Goal: Task Accomplishment & Management: Use online tool/utility

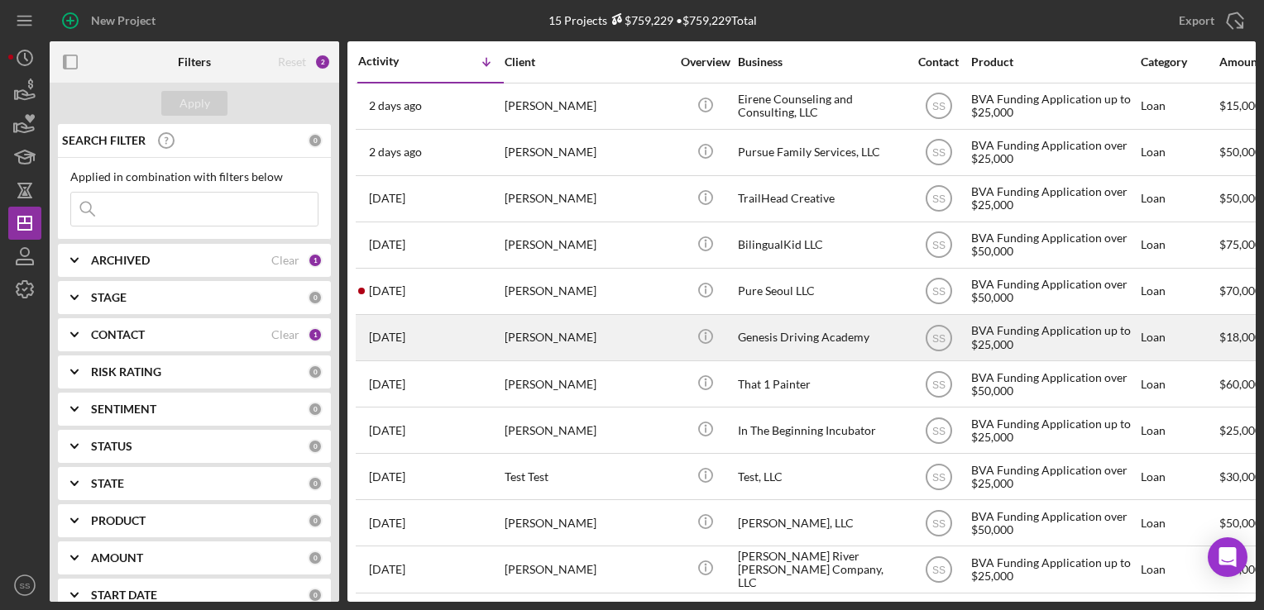
click at [554, 345] on div "[PERSON_NAME]" at bounding box center [586, 338] width 165 height 44
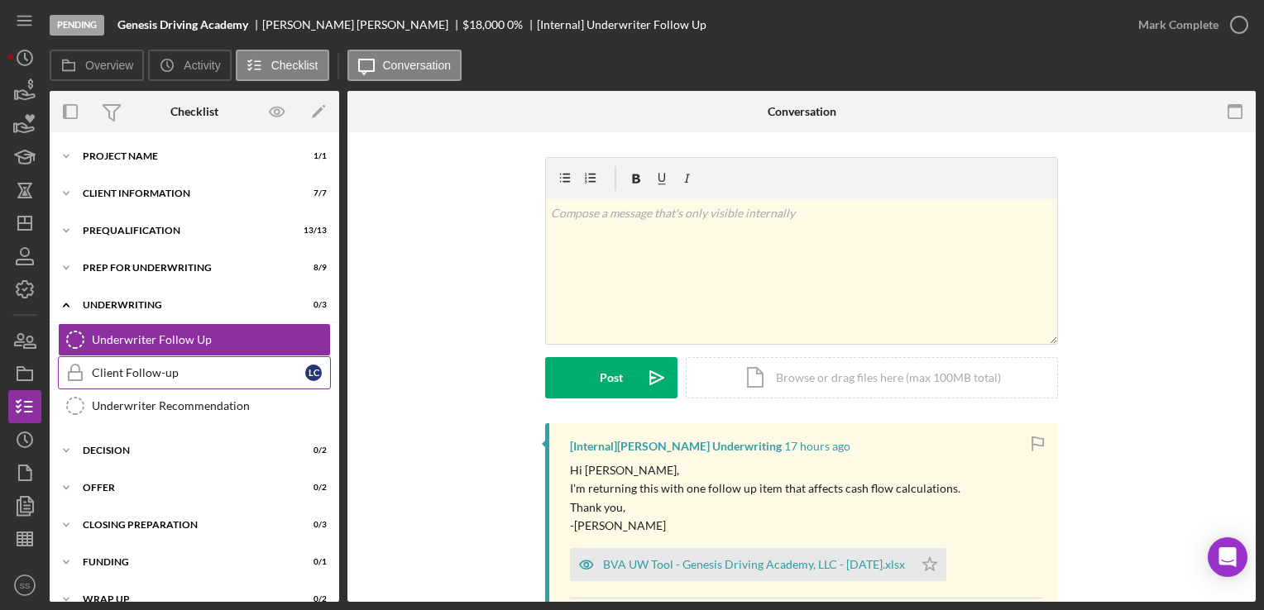
click at [142, 365] on link "Client Follow-up Client Follow-up L C" at bounding box center [194, 372] width 273 height 33
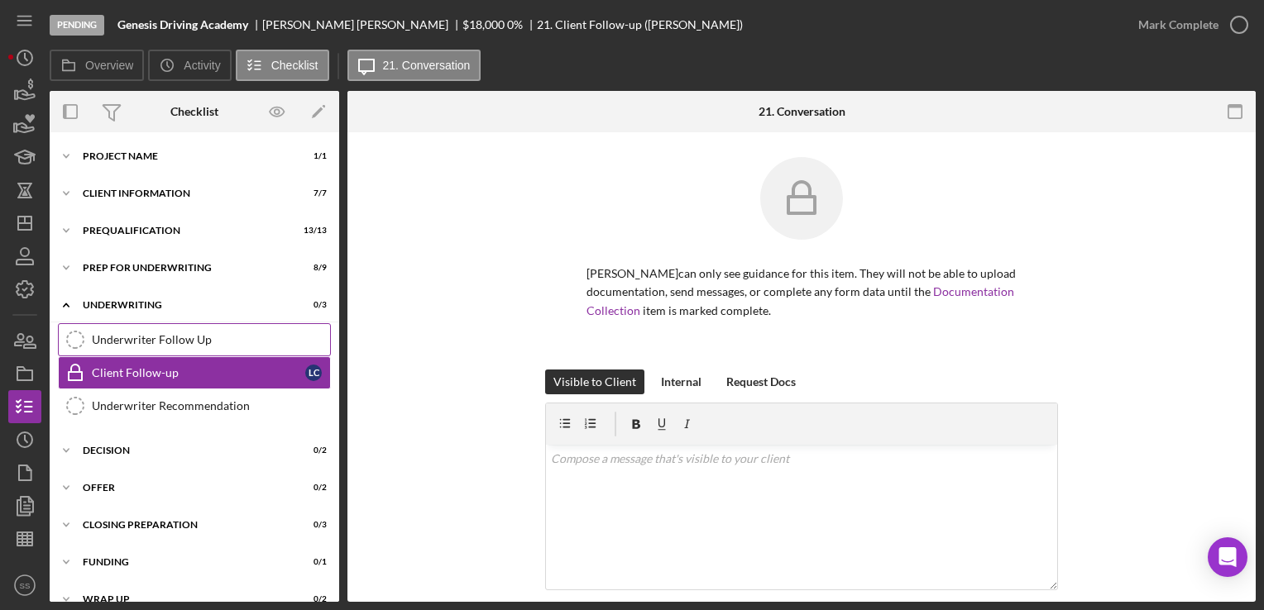
click at [182, 342] on div "Underwriter Follow Up" at bounding box center [211, 339] width 238 height 13
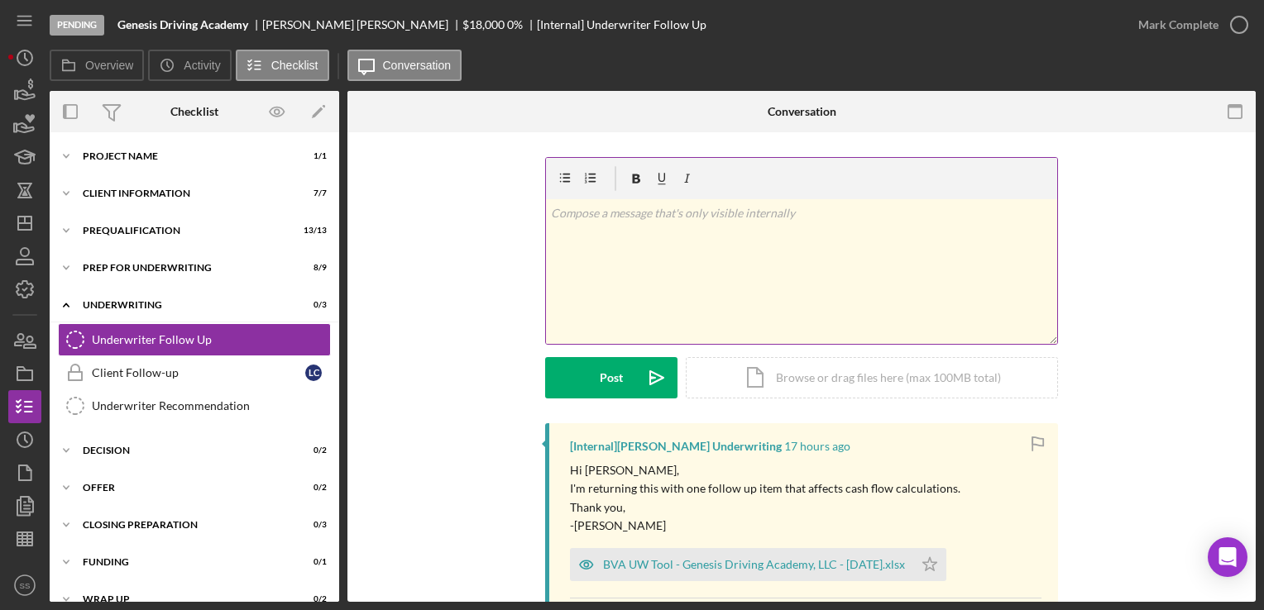
scroll to position [294, 0]
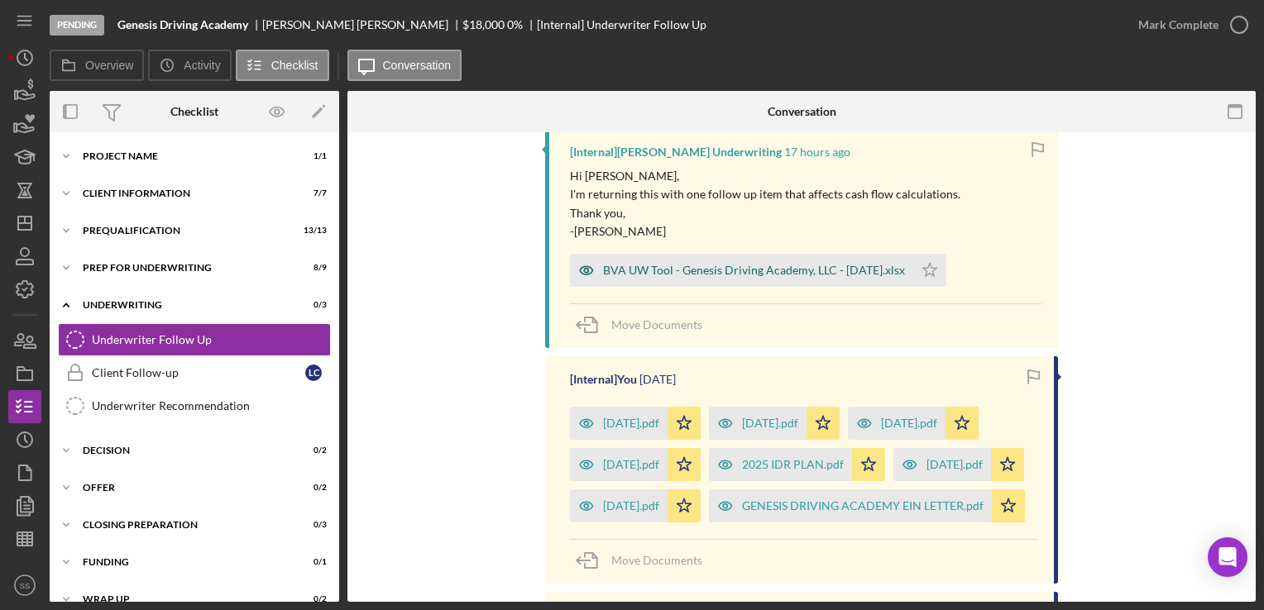
click at [851, 276] on div "BVA UW Tool - Genesis Driving Academy, LLC - [DATE].xlsx" at bounding box center [754, 270] width 302 height 13
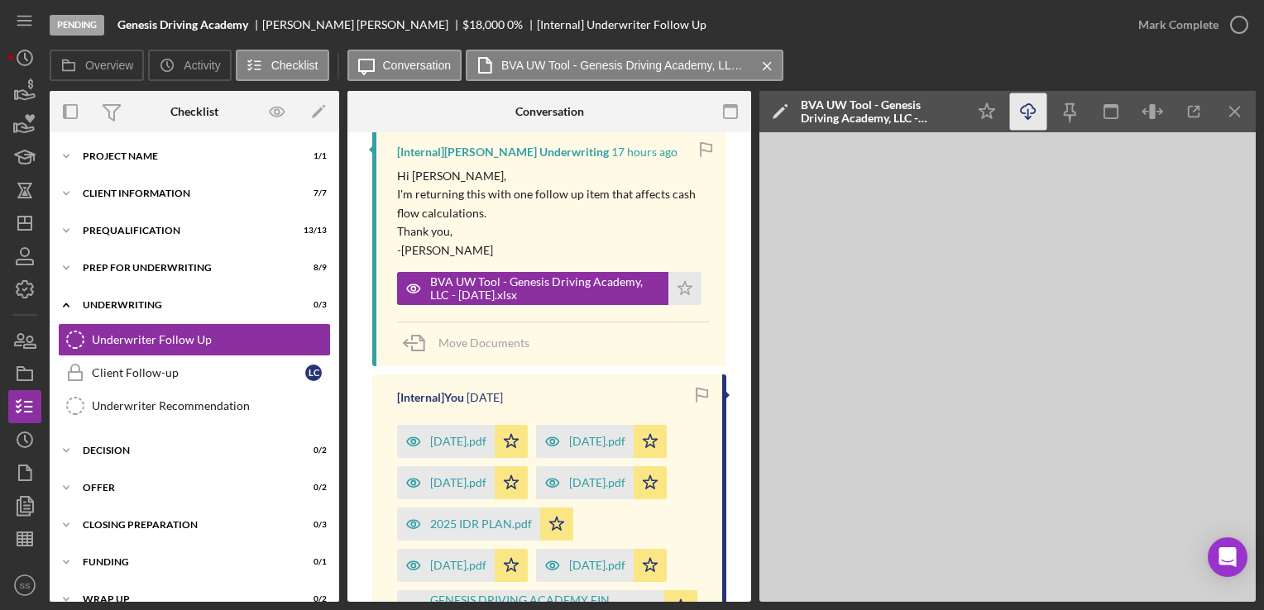
click at [1025, 113] on icon "button" at bounding box center [1027, 108] width 14 height 9
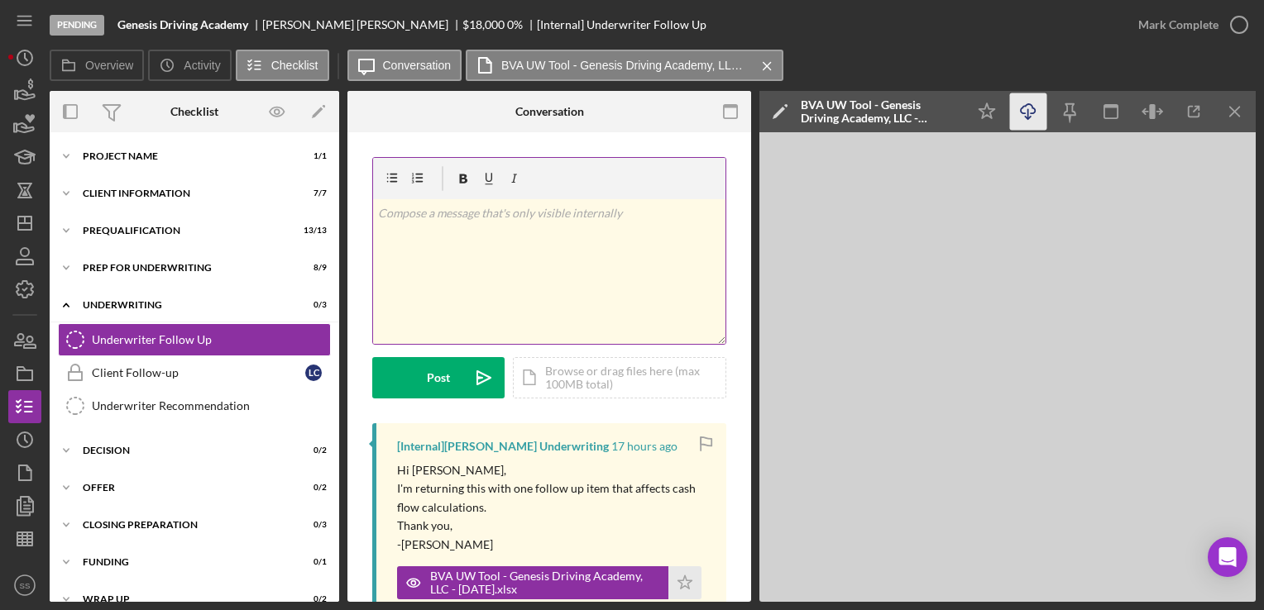
click at [445, 235] on div "v Color teal Color pink Remove color Add row above Add row below Add column bef…" at bounding box center [549, 271] width 352 height 145
click at [590, 397] on div "v Color teal Color pink Remove color Add row above Add row below Add column bef…" at bounding box center [549, 290] width 354 height 266
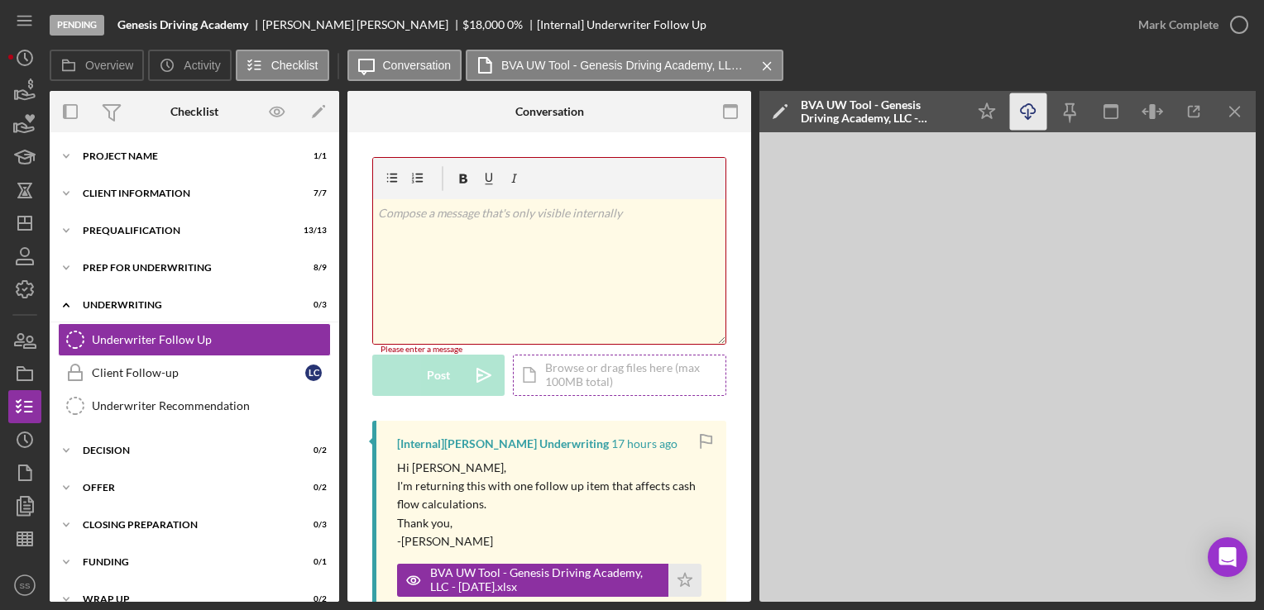
click at [615, 372] on div "Icon/Document Browse or drag files here (max 100MB total) Tap to choose files o…" at bounding box center [619, 375] width 213 height 41
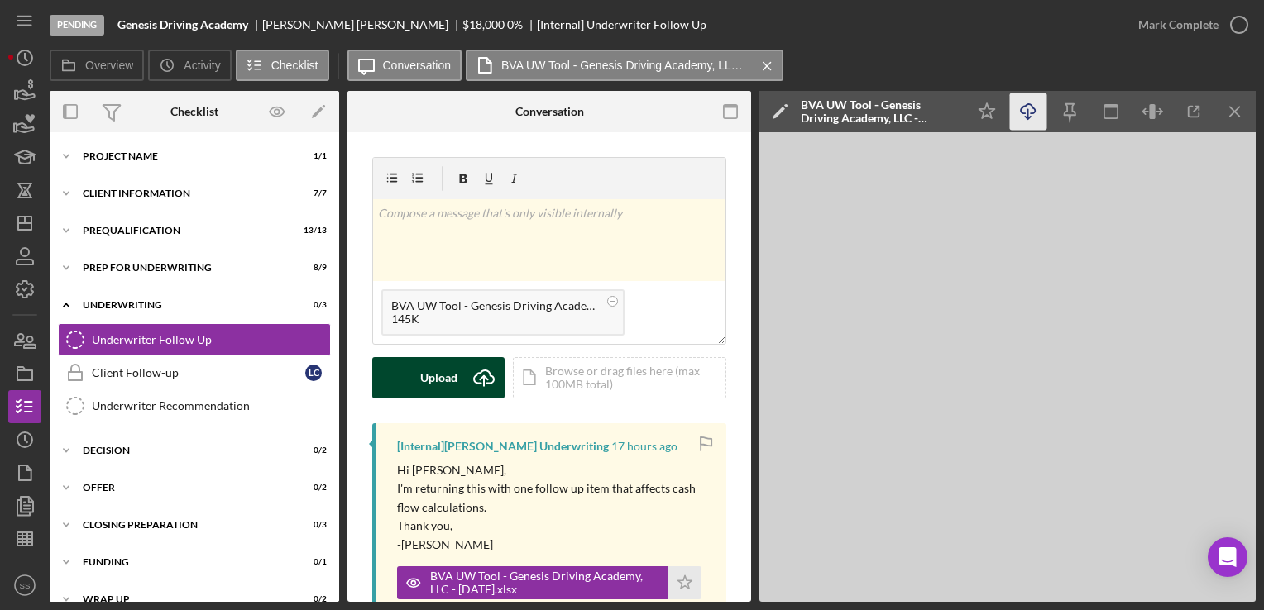
click at [468, 375] on icon "Icon/Upload" at bounding box center [483, 377] width 41 height 41
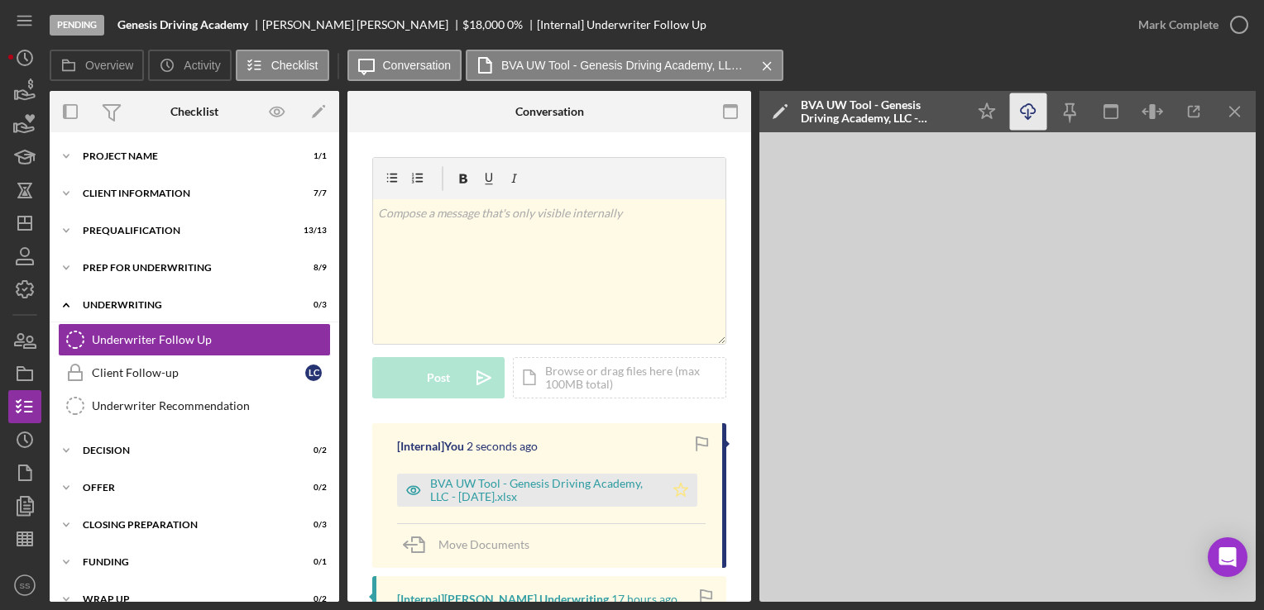
click at [676, 487] on icon "Icon/Star" at bounding box center [680, 490] width 33 height 33
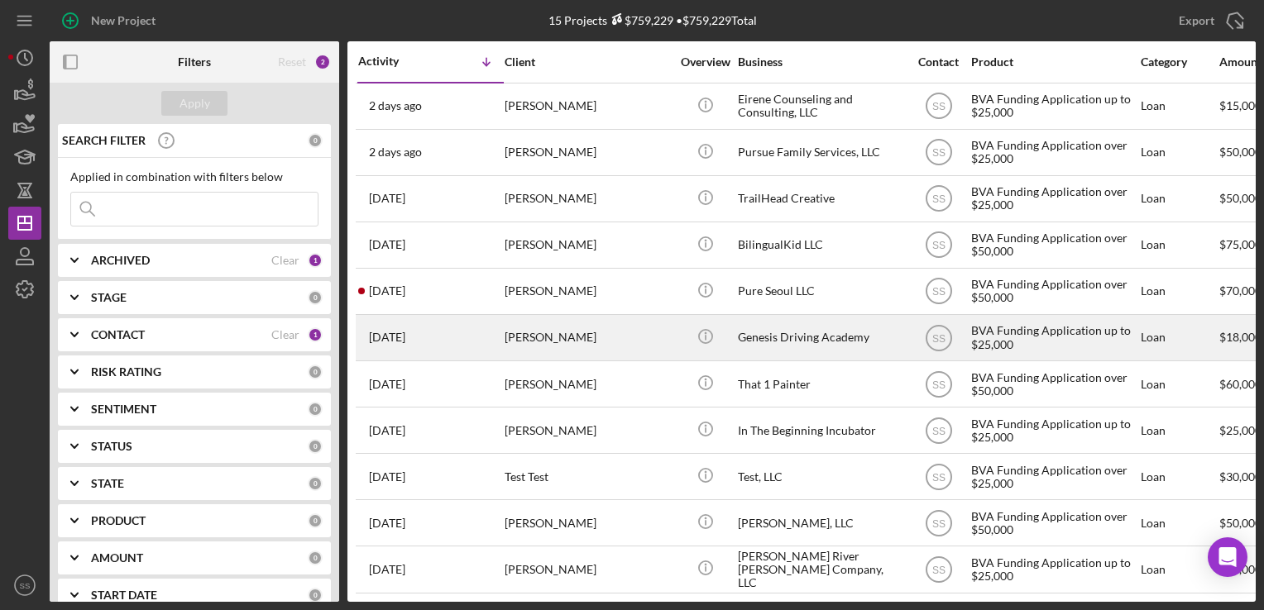
scroll to position [94, 0]
